Goal: Transaction & Acquisition: Purchase product/service

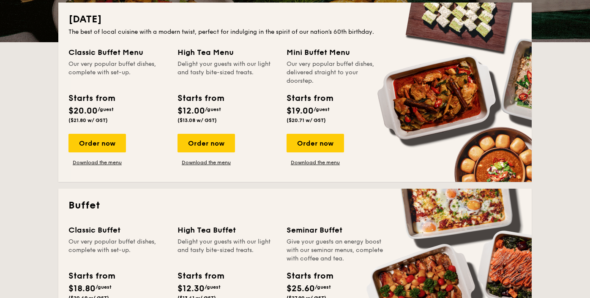
scroll to position [195, 0]
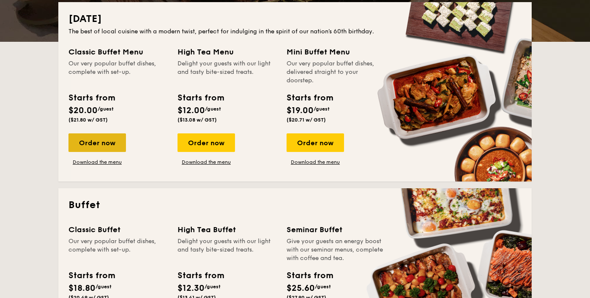
click at [94, 147] on div "Order now" at bounding box center [96, 142] width 57 height 19
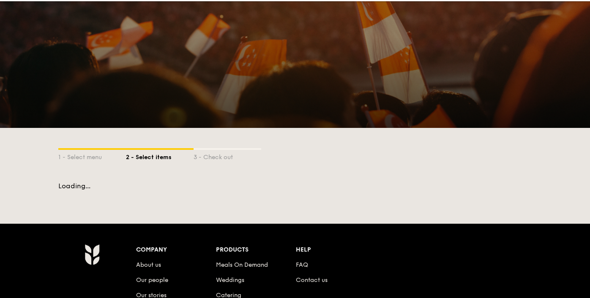
scroll to position [2, 0]
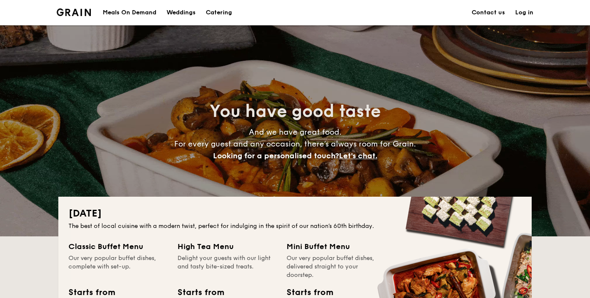
click at [221, 19] on h1 "Catering" at bounding box center [219, 12] width 26 height 25
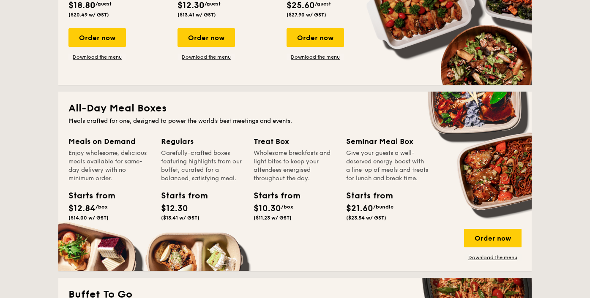
scroll to position [478, 0]
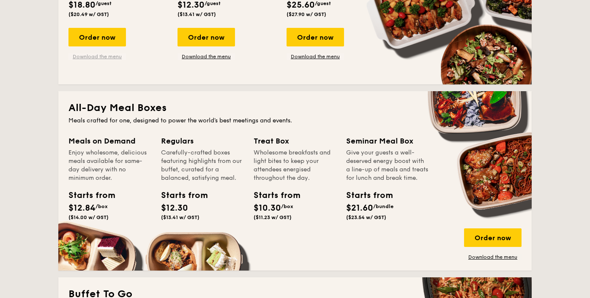
click at [106, 56] on link "Download the menu" at bounding box center [96, 56] width 57 height 7
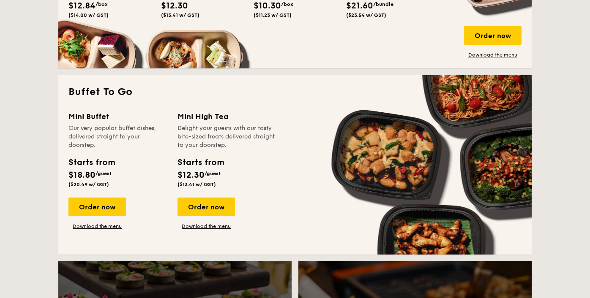
scroll to position [684, 0]
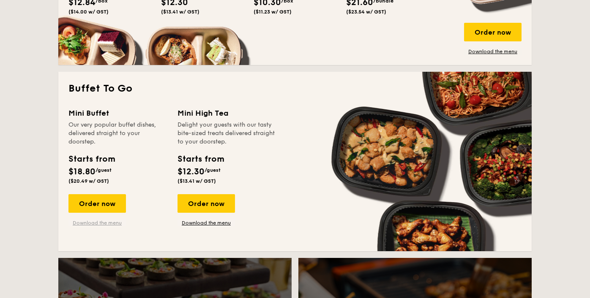
click at [105, 221] on link "Download the menu" at bounding box center [96, 223] width 57 height 7
click at [94, 201] on div "Order now" at bounding box center [96, 203] width 57 height 19
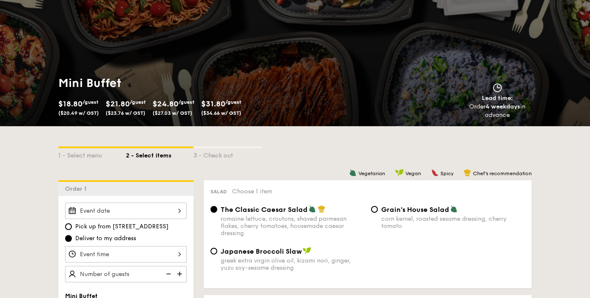
scroll to position [64, 0]
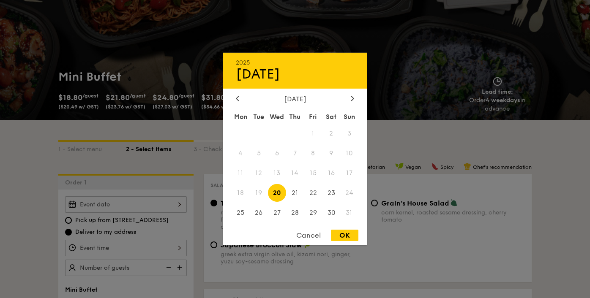
click at [95, 201] on div "2025 Aug [DATE] Tue Wed Thu Fri Sat Sun 1 2 3 4 5 6 7 8 9 10 11 12 13 14 15 16 …" at bounding box center [126, 204] width 122 height 16
click at [311, 233] on div "Cancel" at bounding box center [308, 235] width 41 height 11
